Goal: Information Seeking & Learning: Learn about a topic

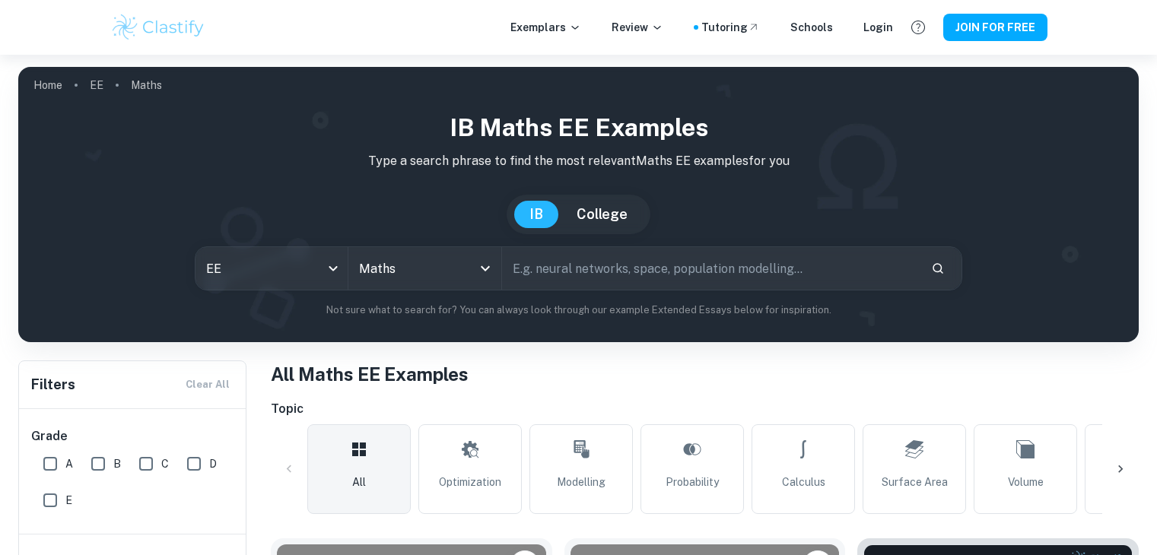
scroll to position [353, 0]
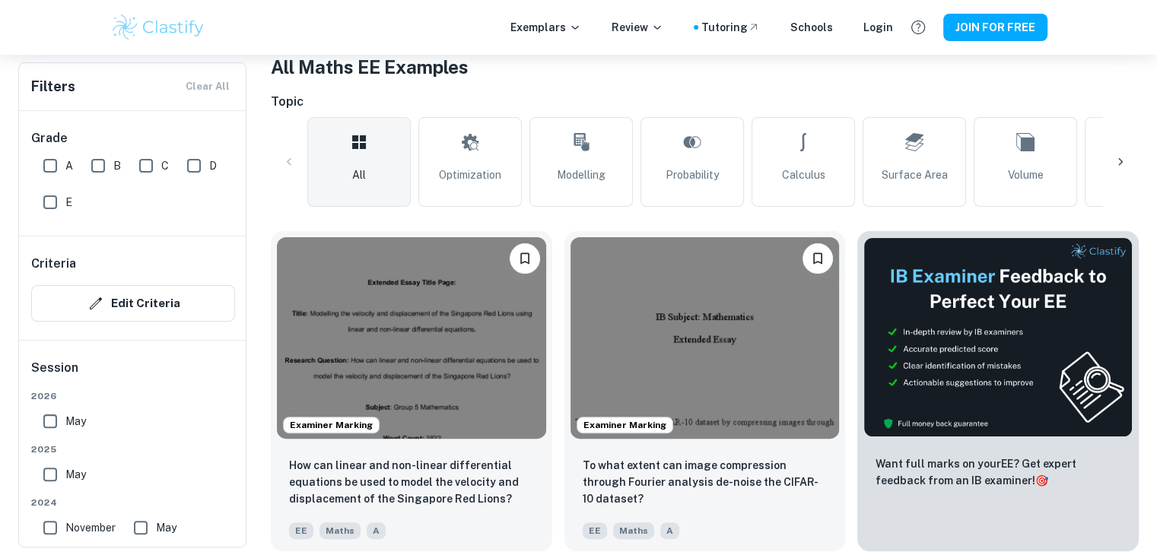
scroll to position [320, 0]
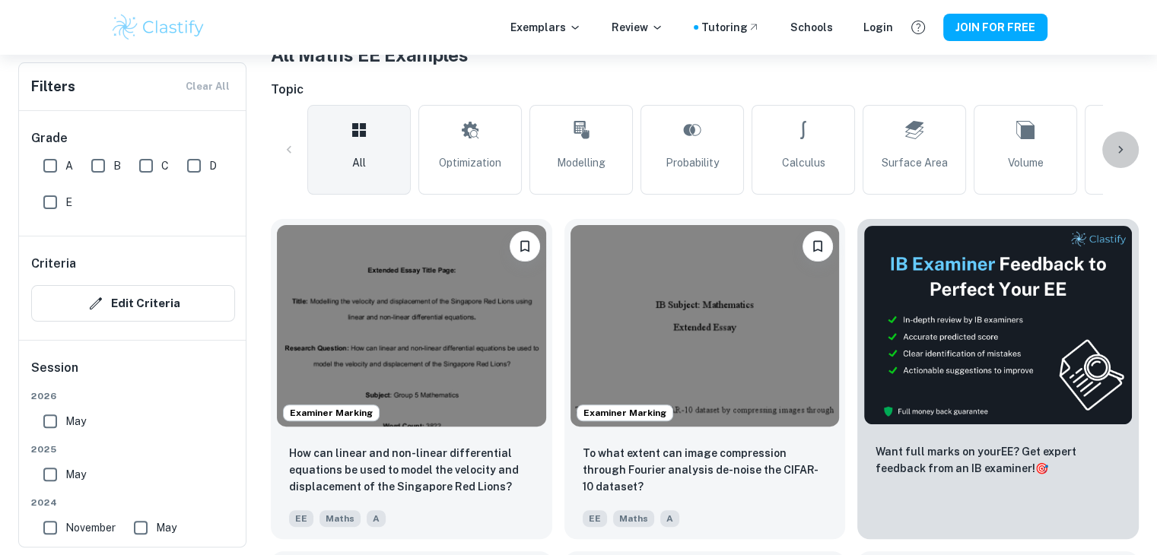
click at [1126, 132] on div at bounding box center [1120, 150] width 37 height 37
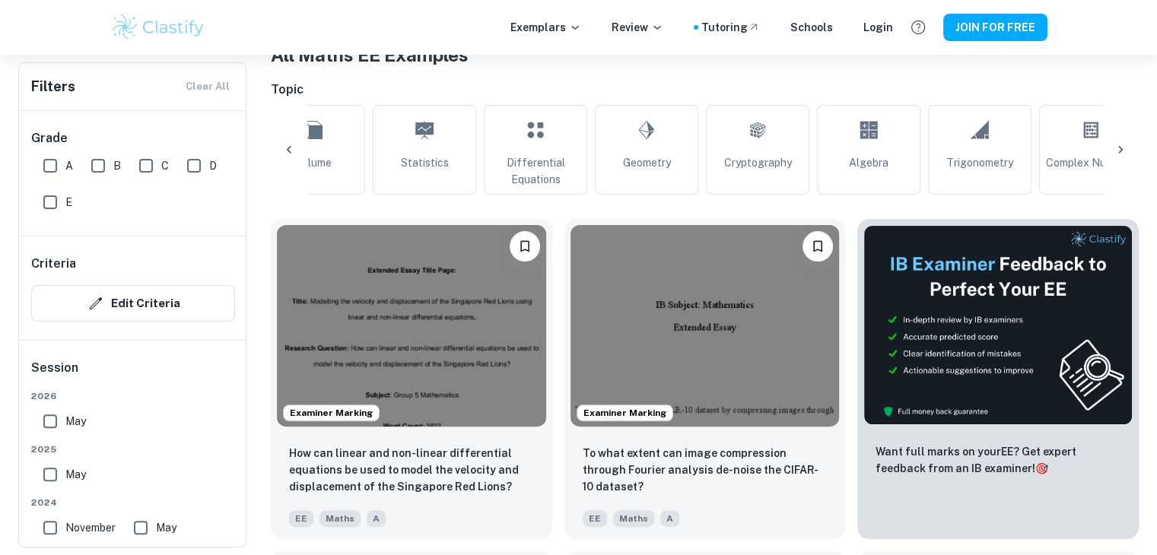
scroll to position [0, 714]
drag, startPoint x: 1139, startPoint y: 138, endPoint x: 1120, endPoint y: 147, distance: 21.1
click at [1120, 147] on icon at bounding box center [1120, 150] width 5 height 8
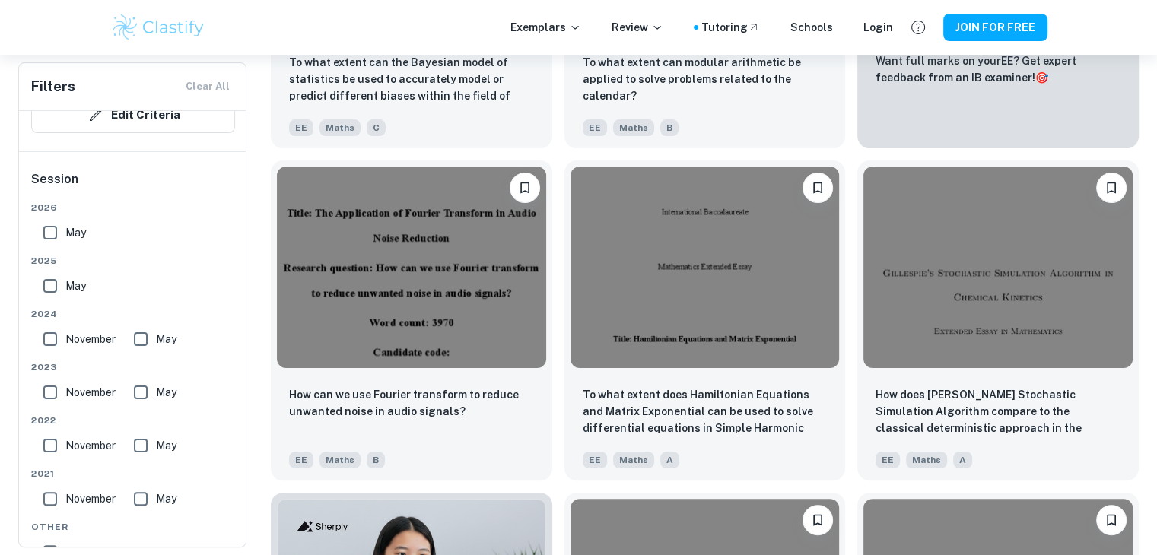
scroll to position [6032, 0]
